Goal: Task Accomplishment & Management: Manage account settings

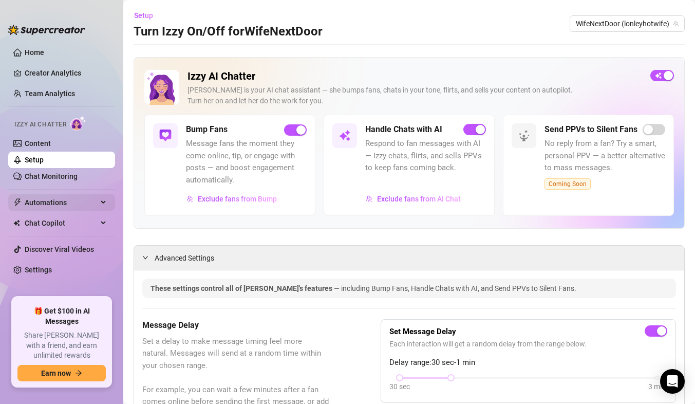
scroll to position [916, 0]
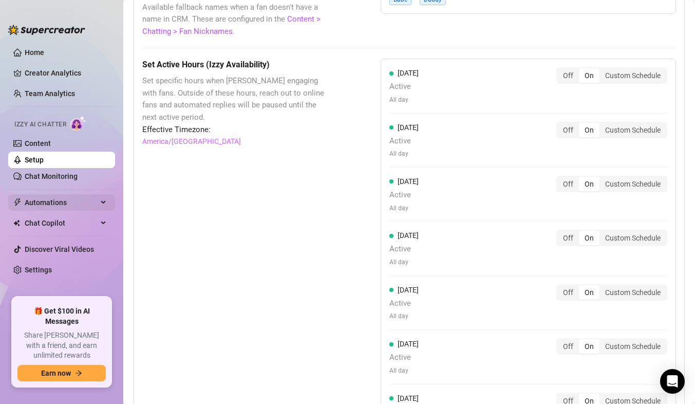
click at [53, 198] on span "Automations" at bounding box center [61, 202] width 73 height 16
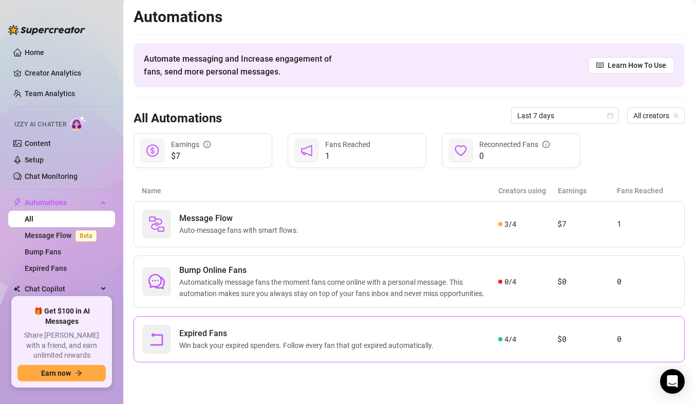
click at [220, 340] on span "Win back your expired spenders. Follow every fan that got expired automatically." at bounding box center [308, 345] width 258 height 11
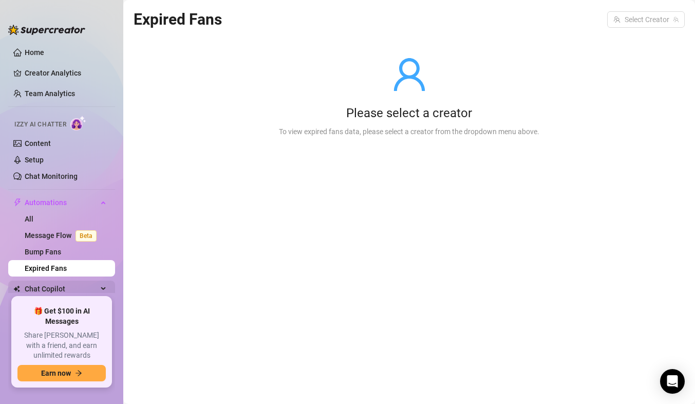
click at [55, 290] on span "Chat Copilot" at bounding box center [61, 288] width 73 height 16
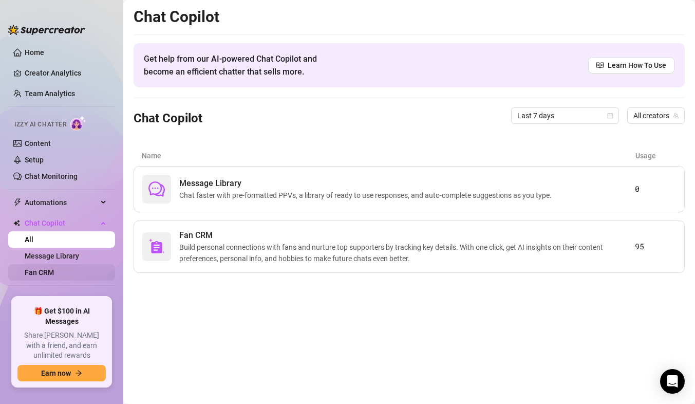
click at [54, 268] on link "Fan CRM" at bounding box center [39, 272] width 29 height 8
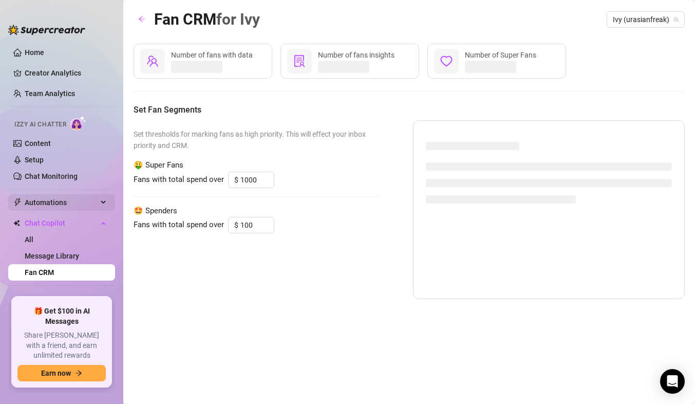
click at [77, 197] on span "Automations" at bounding box center [61, 202] width 73 height 16
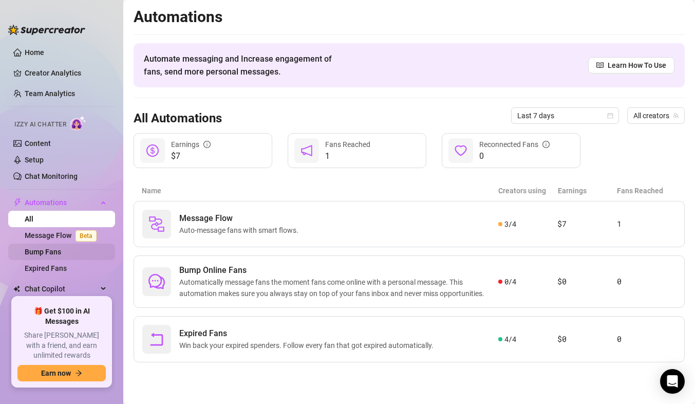
click at [53, 256] on link "Bump Fans" at bounding box center [43, 252] width 36 height 8
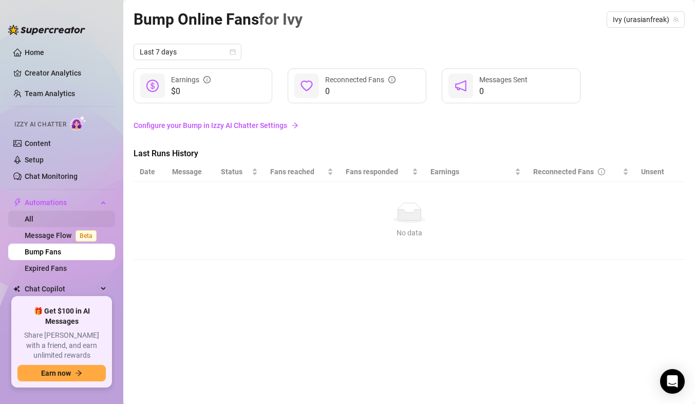
click at [31, 220] on link "All" at bounding box center [29, 219] width 9 height 8
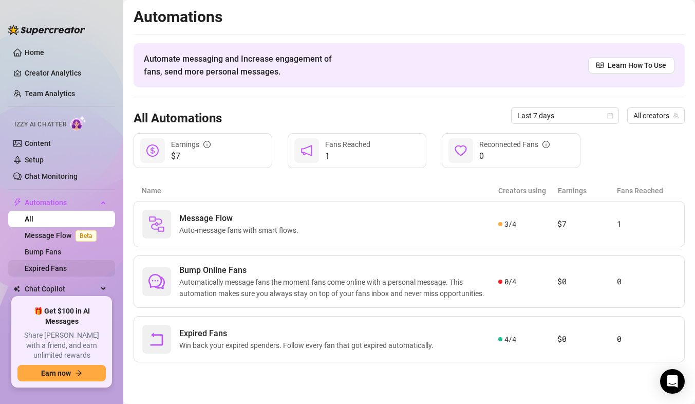
click at [38, 271] on link "Expired Fans" at bounding box center [46, 268] width 42 height 8
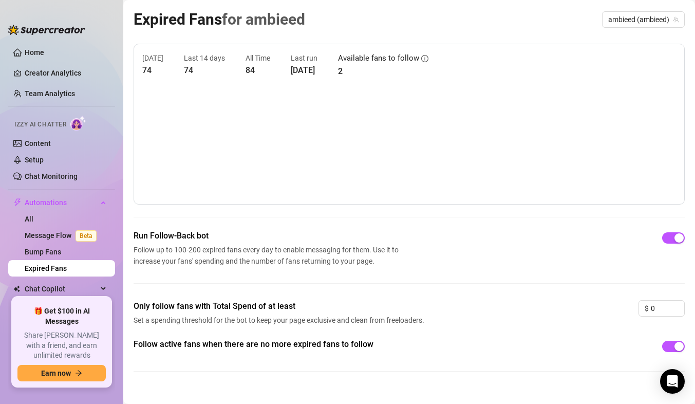
scroll to position [15, 0]
